Goal: Task Accomplishment & Management: Use online tool/utility

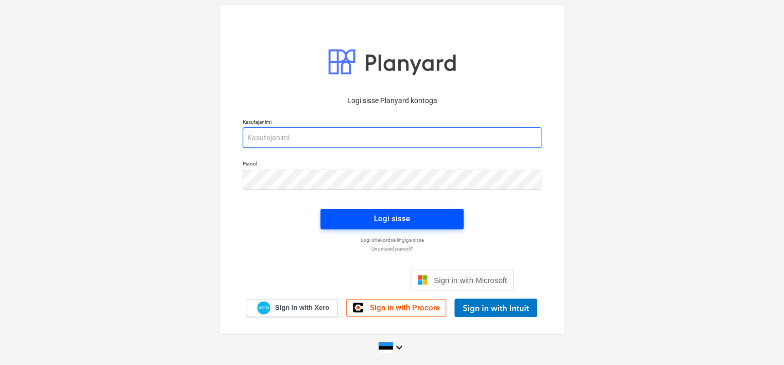
type input "[EMAIL_ADDRESS][DOMAIN_NAME]"
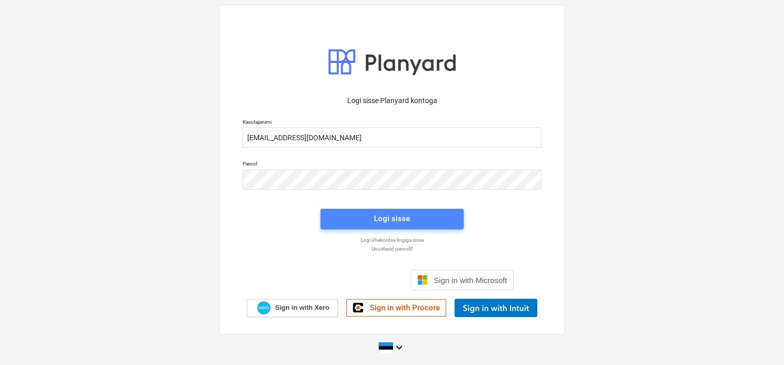
click at [365, 222] on span "Logi sisse" at bounding box center [392, 218] width 118 height 13
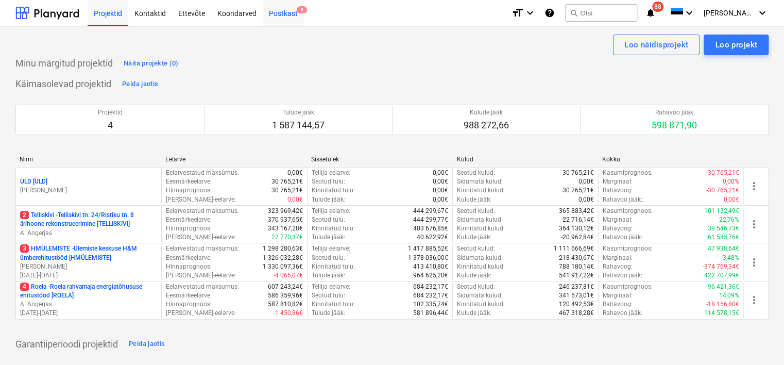
click at [291, 14] on div "Postkast 8" at bounding box center [283, 12] width 41 height 26
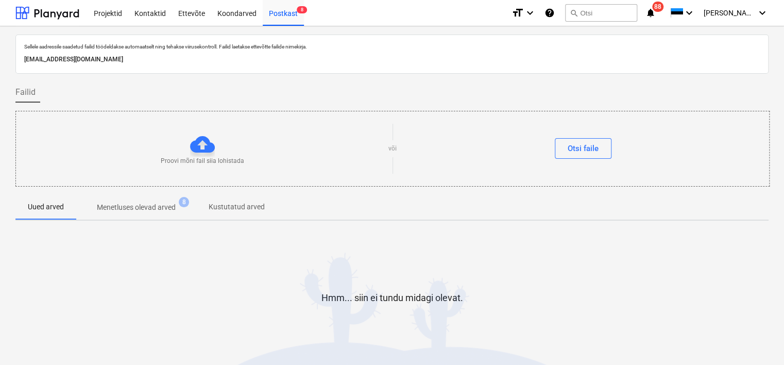
click at [161, 60] on p "[EMAIL_ADDRESS][DOMAIN_NAME]" at bounding box center [392, 59] width 736 height 11
copy p "[EMAIL_ADDRESS][DOMAIN_NAME]"
click at [74, 78] on div at bounding box center [391, 78] width 753 height 8
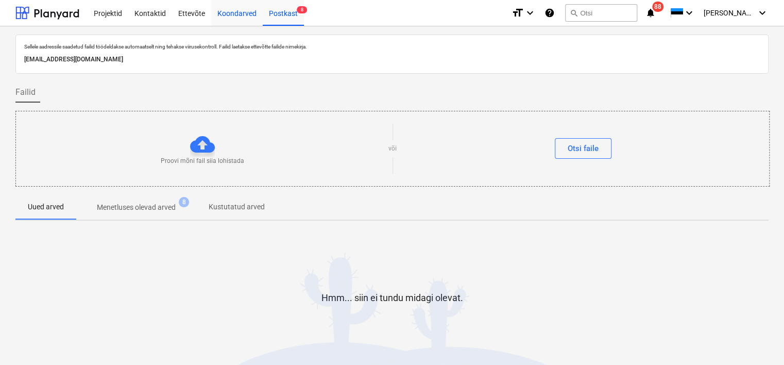
click at [231, 19] on div "Koondarved" at bounding box center [237, 12] width 52 height 26
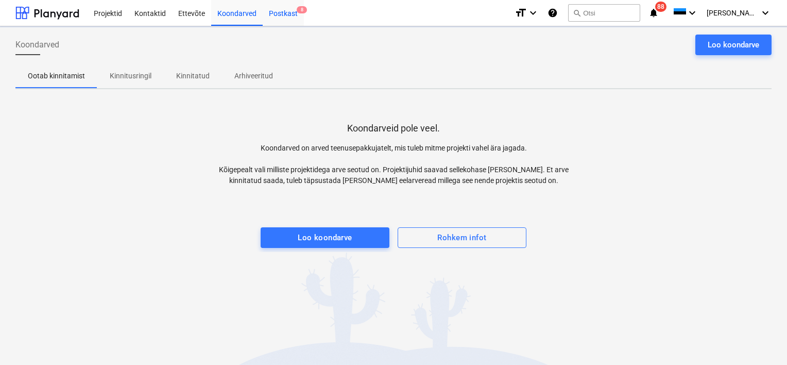
click at [292, 14] on div "Postkast 8" at bounding box center [283, 12] width 41 height 26
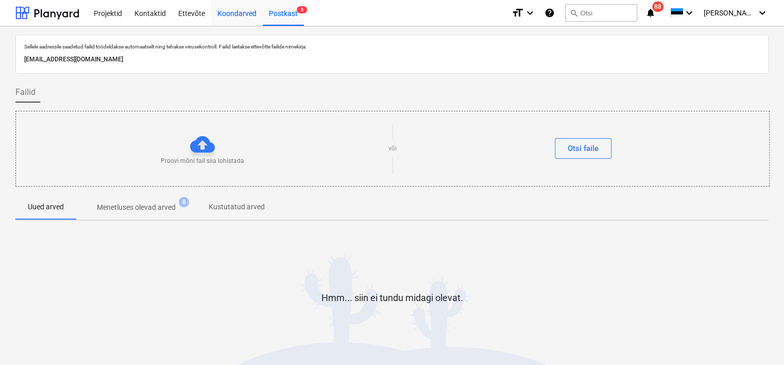
click at [226, 10] on div "Koondarved" at bounding box center [237, 12] width 52 height 26
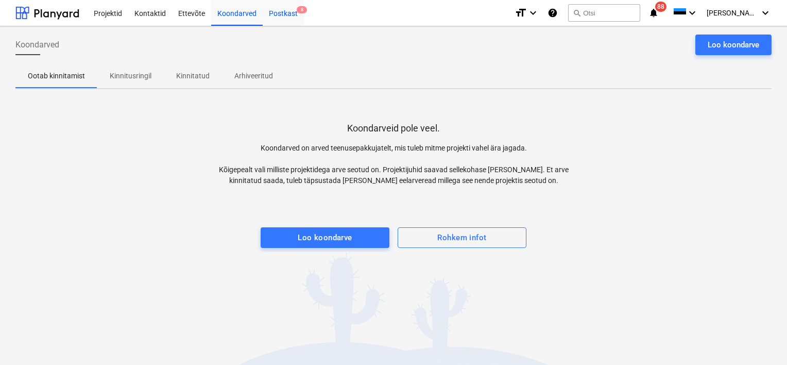
click at [284, 14] on div "Postkast 8" at bounding box center [283, 12] width 41 height 26
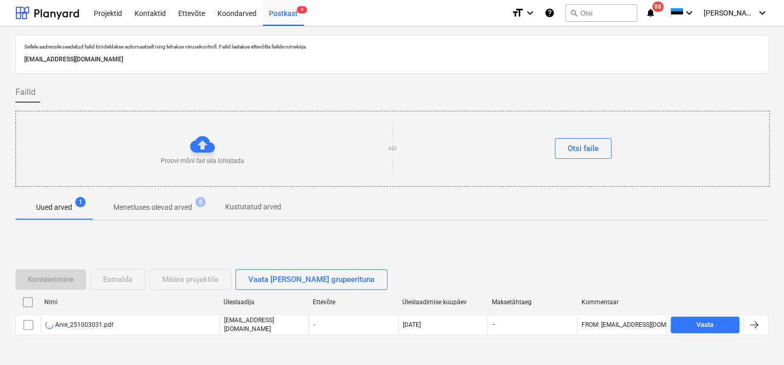
scroll to position [34, 0]
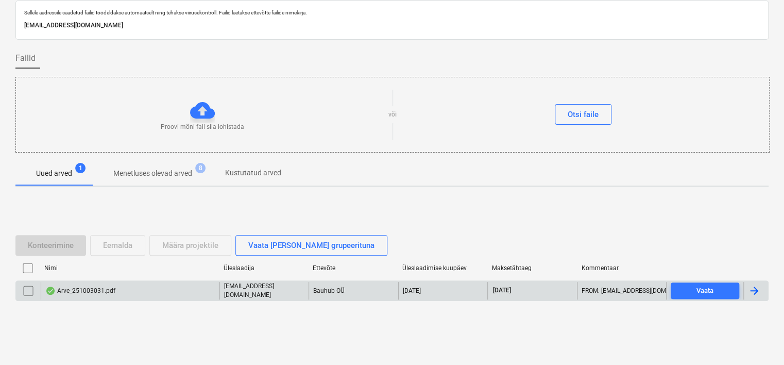
click at [113, 290] on div "Arve_251003031.pdf" at bounding box center [80, 290] width 70 height 8
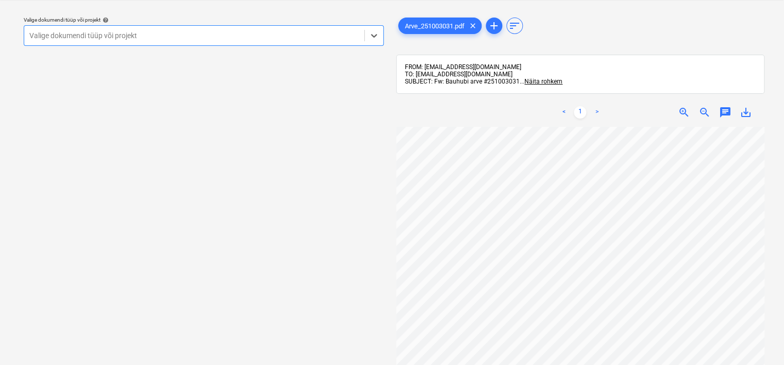
scroll to position [39, 0]
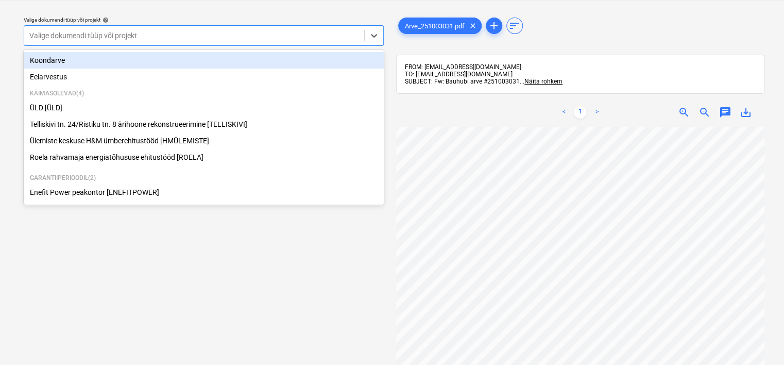
click at [208, 38] on div at bounding box center [194, 35] width 330 height 10
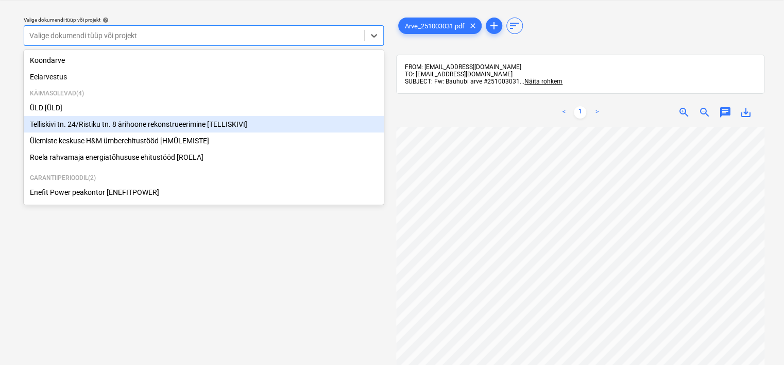
click at [168, 131] on div "Telliskivi tn. 24/Ristiku tn. 8 ärihoone rekonstrueerimine [TELLISKIVI]" at bounding box center [204, 124] width 360 height 16
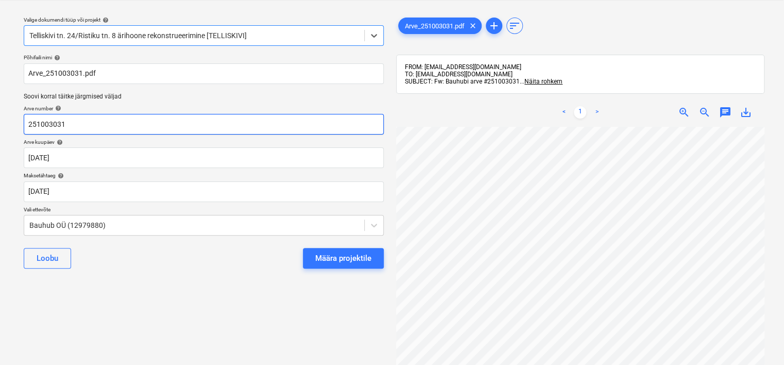
scroll to position [39, 62]
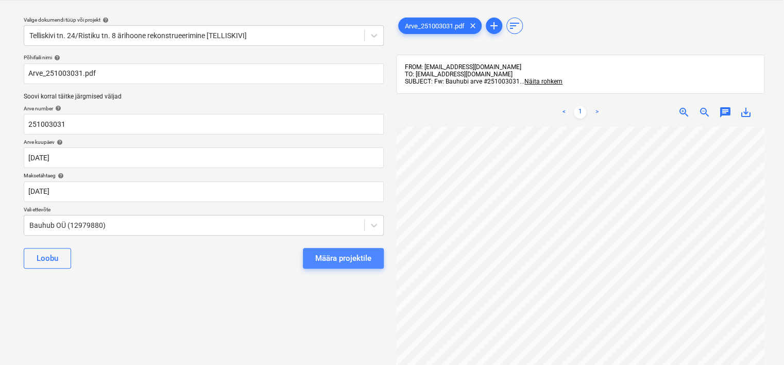
click at [322, 257] on div "Määra projektile" at bounding box center [343, 257] width 56 height 13
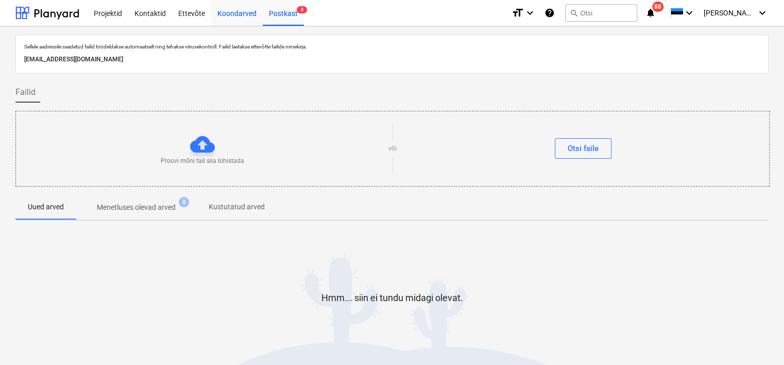
click at [224, 12] on div "Koondarved" at bounding box center [237, 12] width 52 height 26
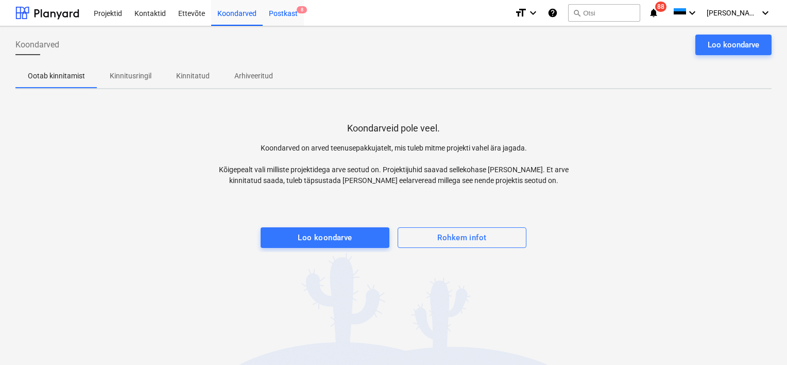
click at [287, 16] on div "Postkast 8" at bounding box center [283, 12] width 41 height 26
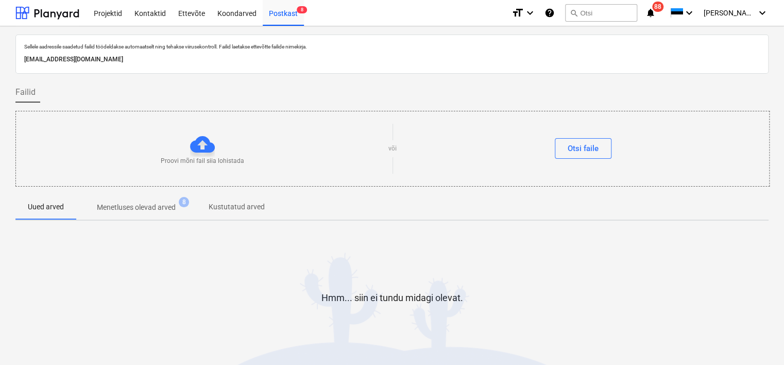
click at [83, 290] on div "Hmm... siin ei tundu midagi olevat." at bounding box center [391, 306] width 753 height 78
